Goal: Task Accomplishment & Management: Manage account settings

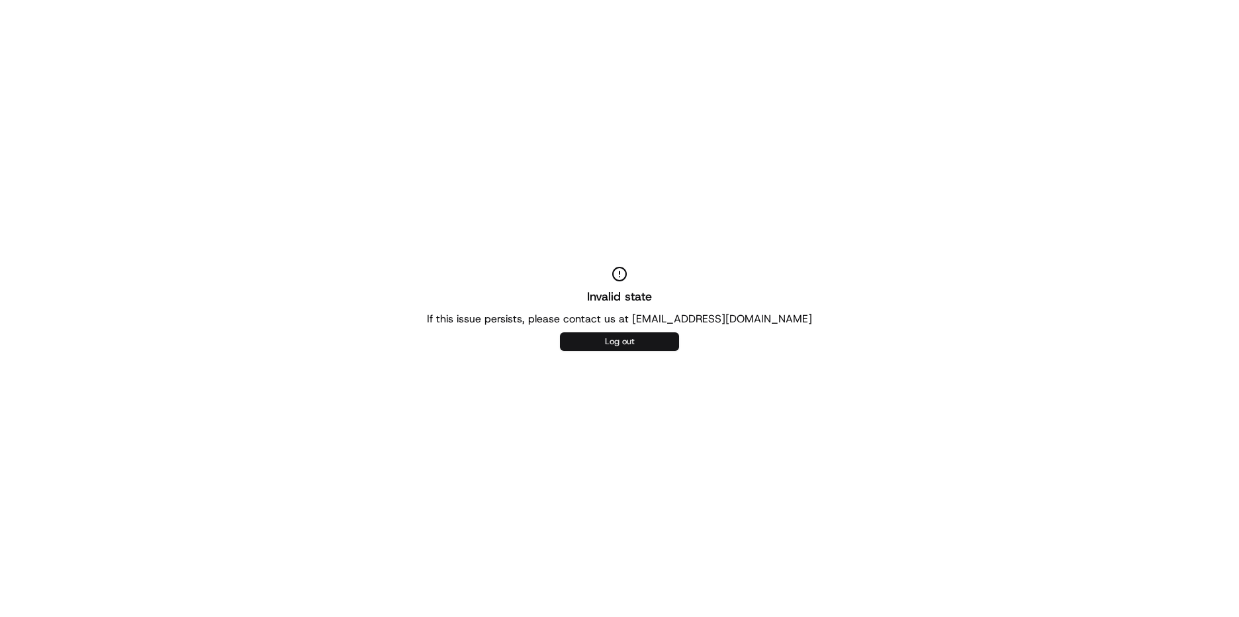
click at [625, 340] on button "Log out" at bounding box center [619, 341] width 119 height 19
